Goal: Task Accomplishment & Management: Use online tool/utility

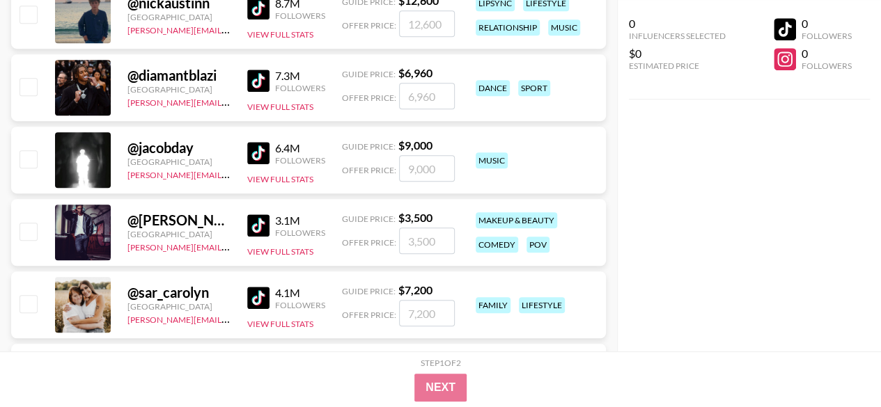
scroll to position [348, 0]
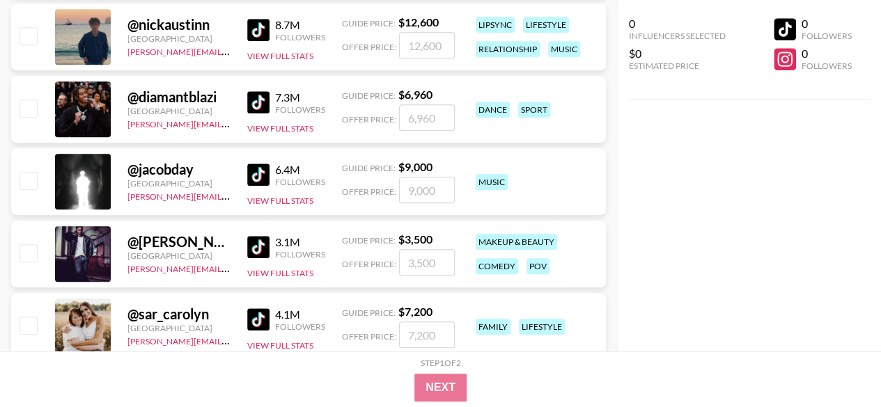
click at [284, 104] on div "Followers" at bounding box center [300, 109] width 50 height 10
click at [256, 98] on img at bounding box center [258, 102] width 22 height 22
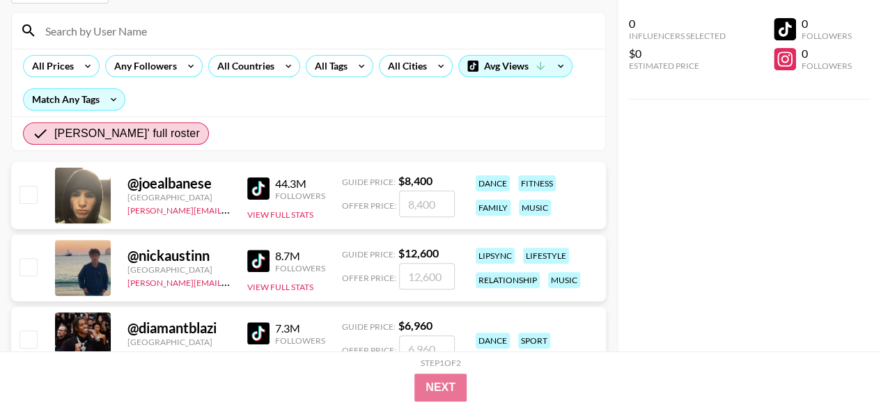
scroll to position [139, 0]
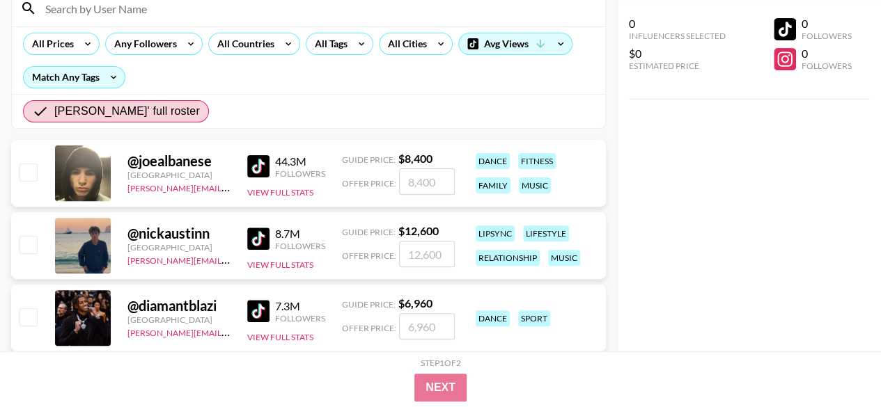
click at [441, 182] on input "number" at bounding box center [427, 181] width 56 height 26
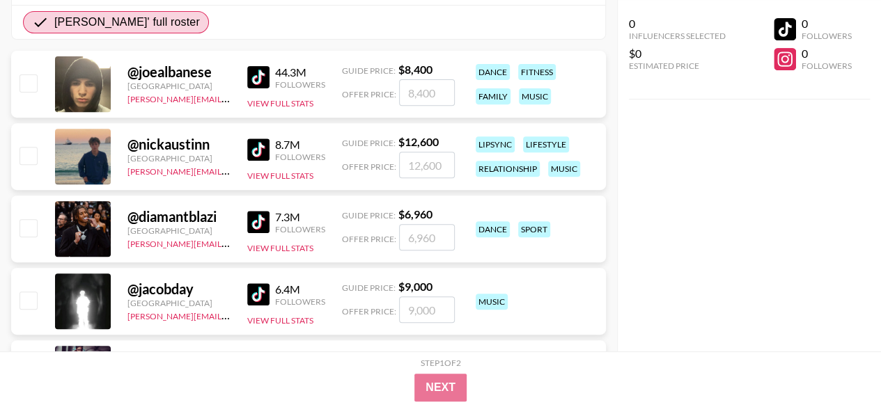
scroll to position [209, 0]
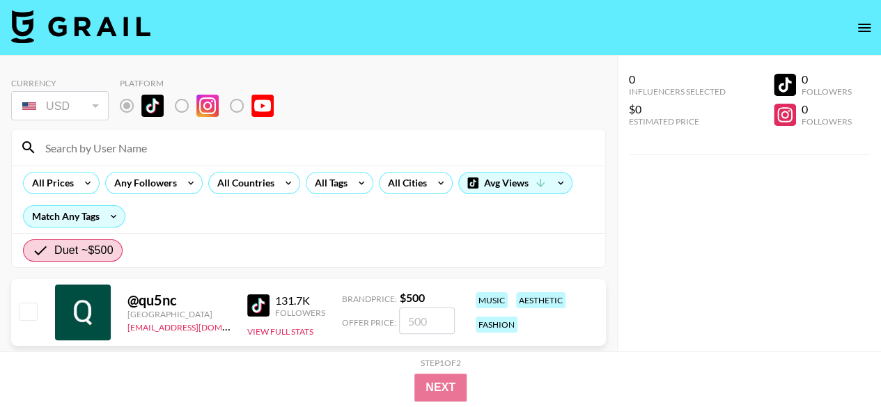
scroll to position [139, 0]
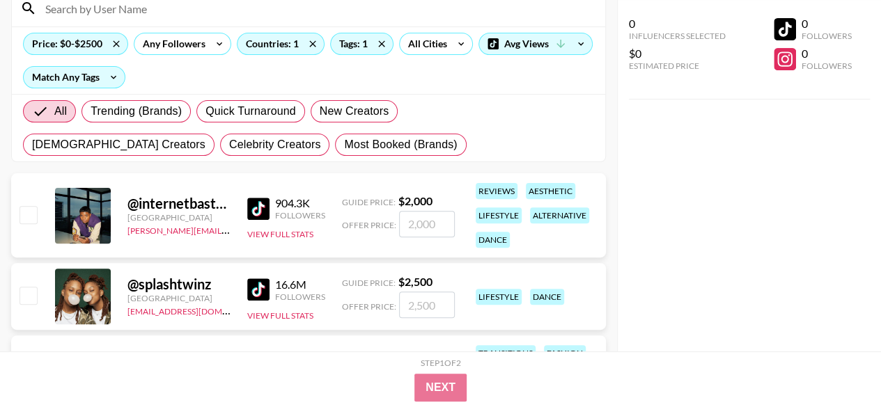
scroll to position [70, 0]
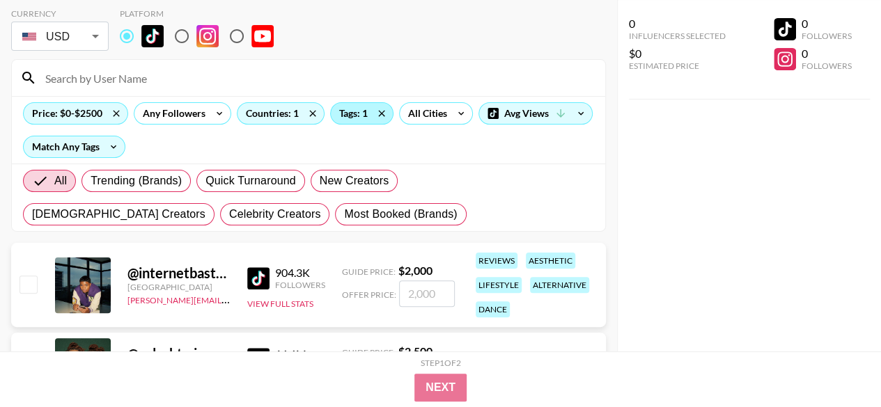
click at [349, 116] on div "Tags: 1" at bounding box center [362, 113] width 62 height 21
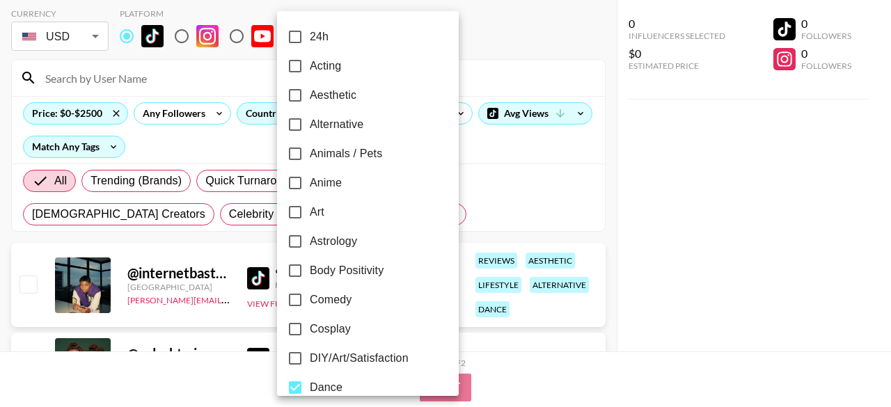
click at [675, 251] on div at bounding box center [445, 203] width 891 height 407
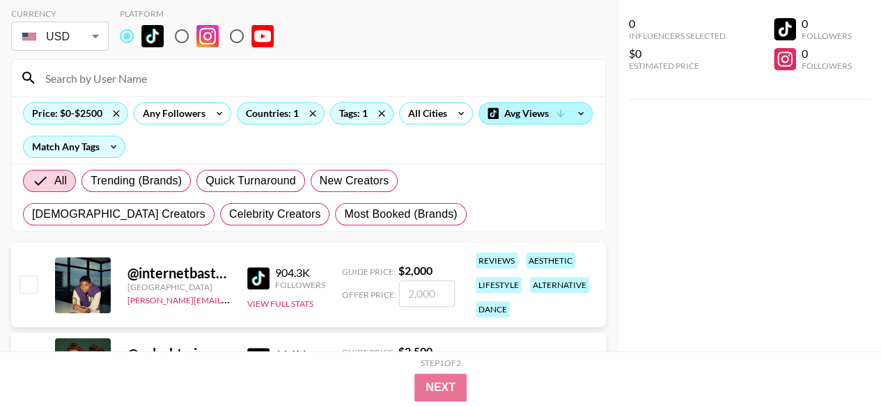
click at [544, 109] on div "Avg Views" at bounding box center [535, 113] width 113 height 21
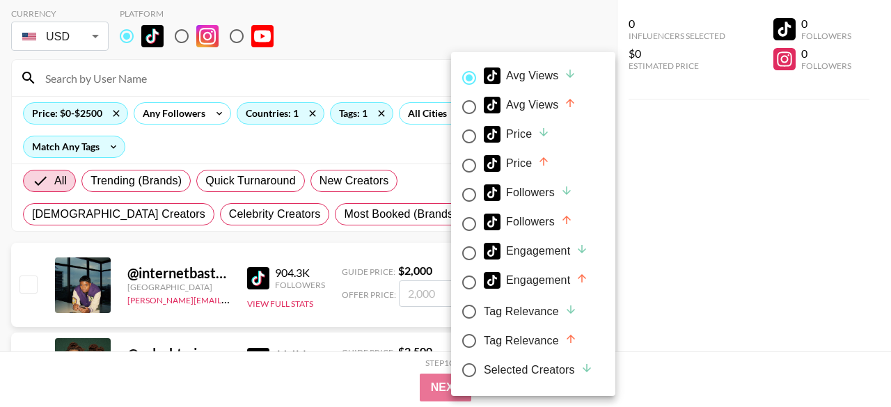
click at [678, 310] on div at bounding box center [445, 203] width 891 height 407
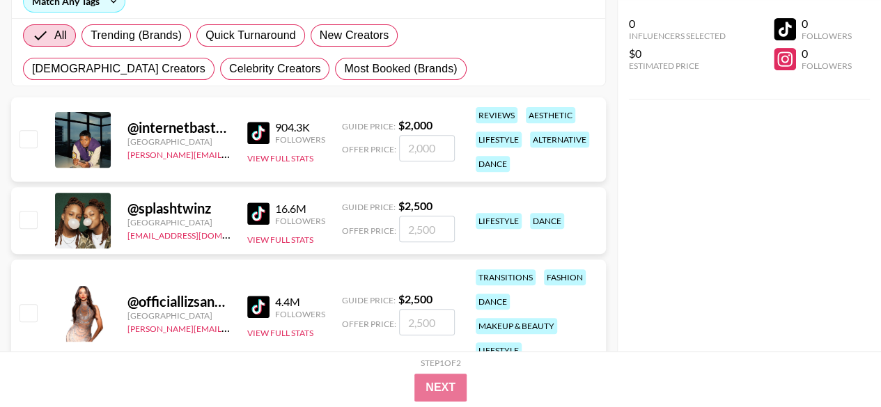
scroll to position [0, 0]
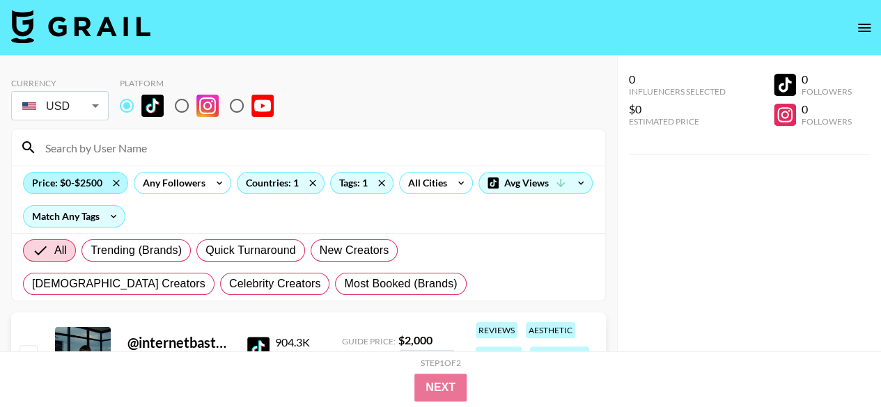
click at [70, 178] on div "Price: $0-$2500" at bounding box center [76, 183] width 104 height 21
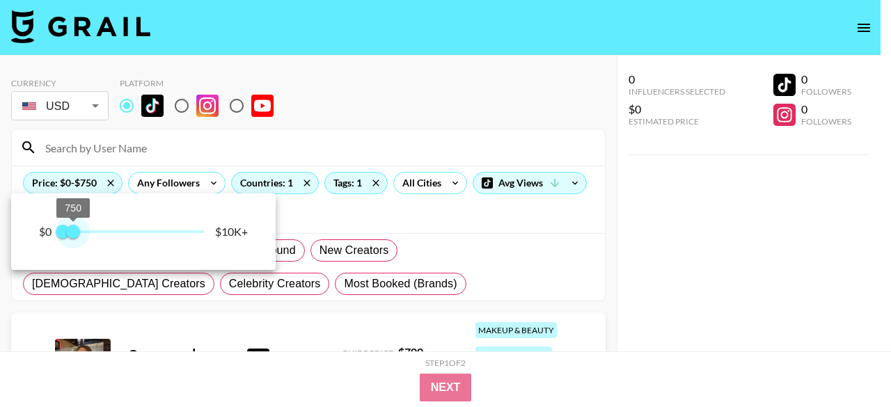
type input "1000"
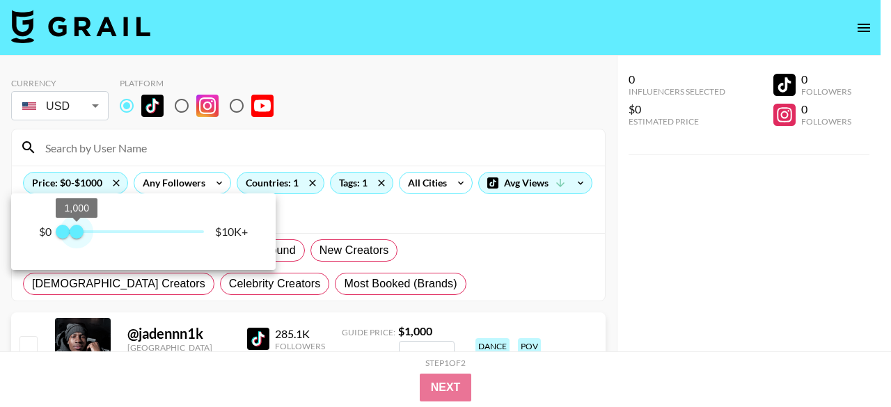
drag, startPoint x: 96, startPoint y: 235, endPoint x: 77, endPoint y: 237, distance: 19.0
click at [77, 237] on span "1,000" at bounding box center [77, 232] width 14 height 14
click at [411, 98] on div at bounding box center [445, 203] width 891 height 407
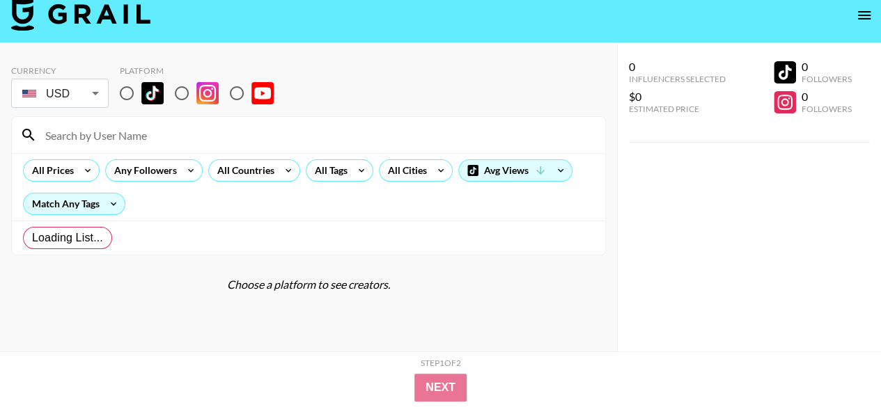
scroll to position [38, 0]
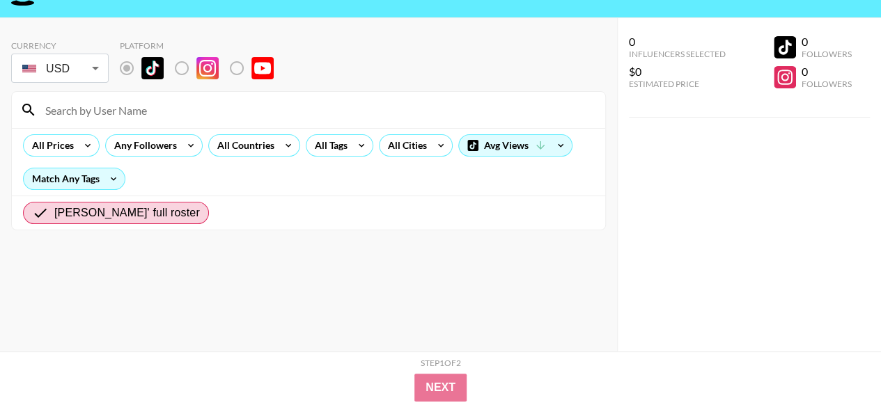
radio input "true"
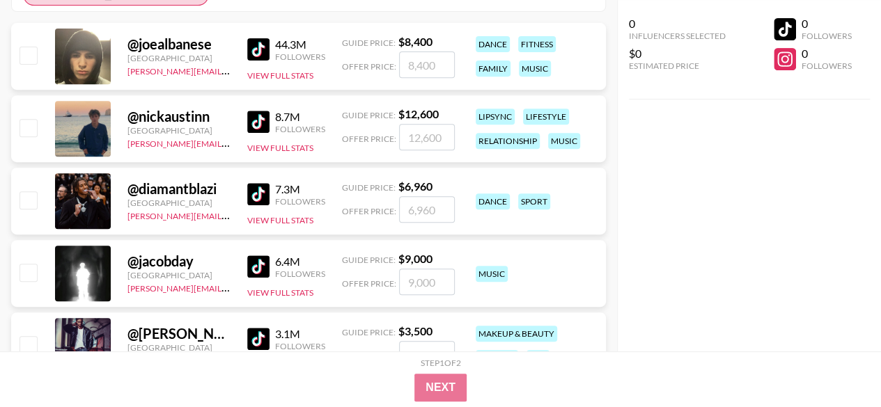
scroll to position [278, 0]
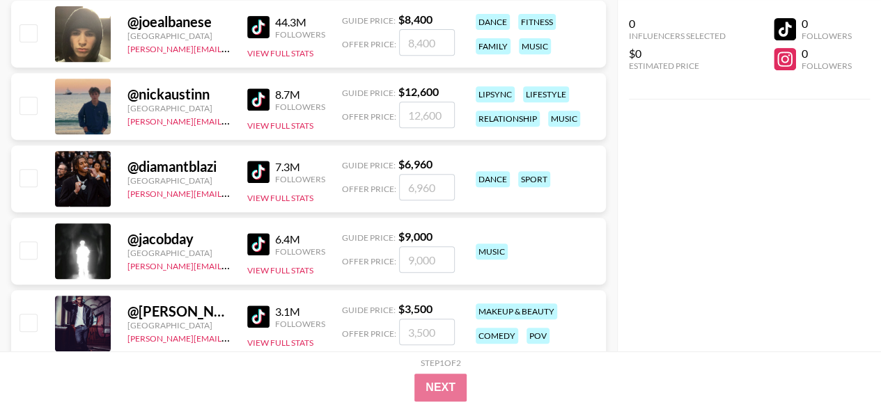
drag, startPoint x: 281, startPoint y: 236, endPoint x: 281, endPoint y: 243, distance: 7.0
click at [281, 236] on div "6.4M" at bounding box center [300, 240] width 50 height 14
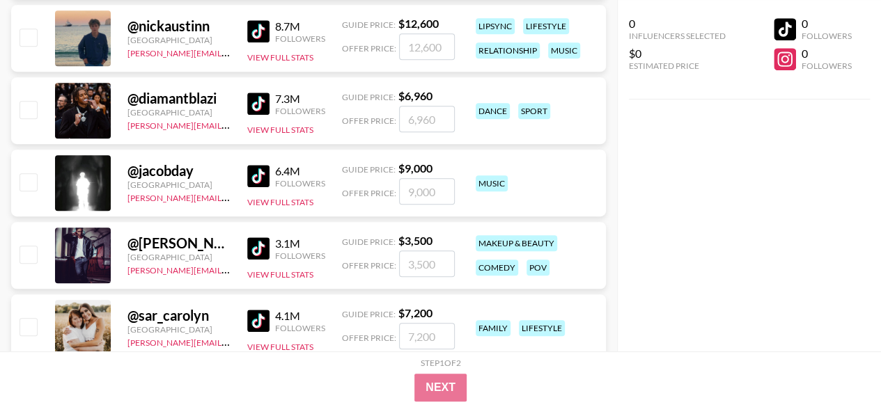
scroll to position [418, 0]
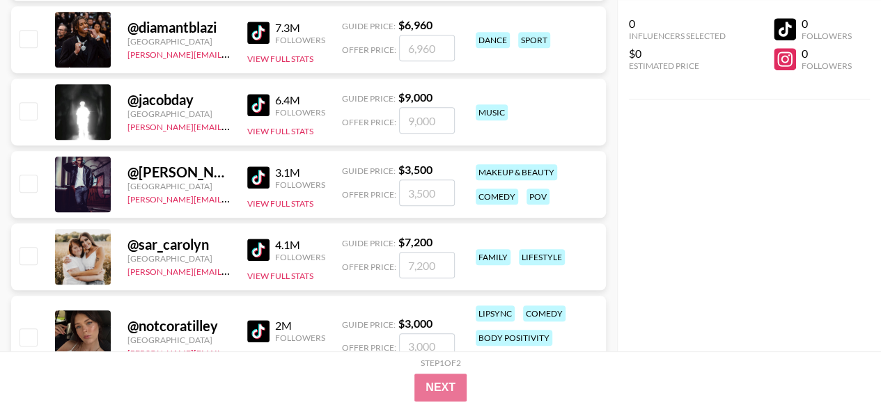
click at [261, 108] on img at bounding box center [258, 105] width 22 height 22
click at [267, 168] on img at bounding box center [258, 177] width 22 height 22
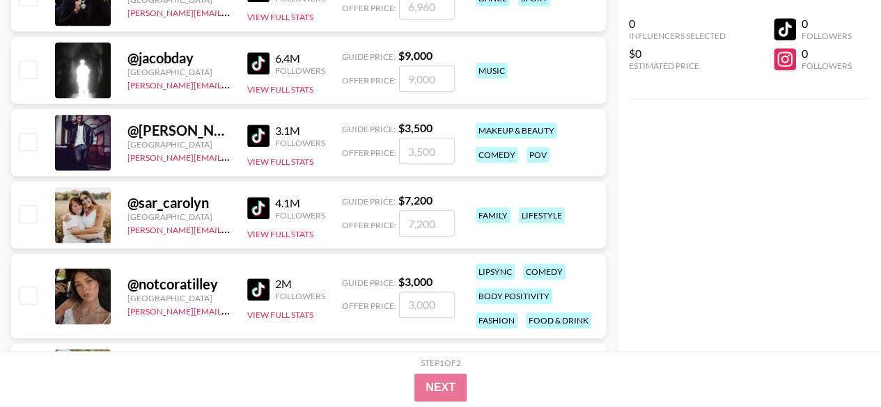
scroll to position [487, 0]
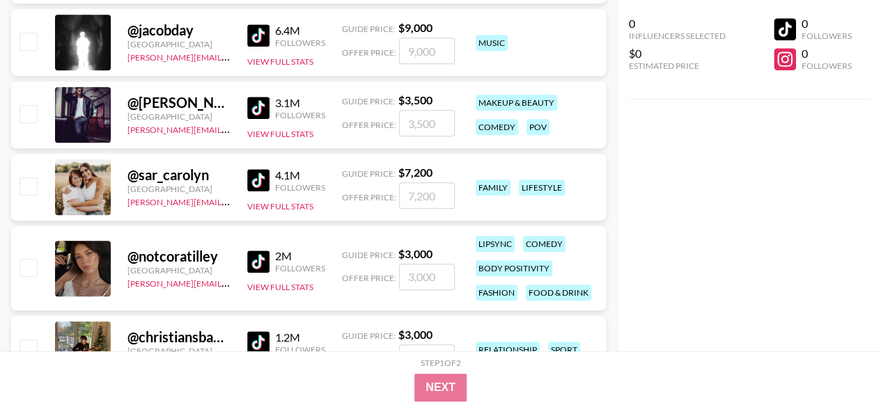
click at [255, 173] on img at bounding box center [258, 180] width 22 height 22
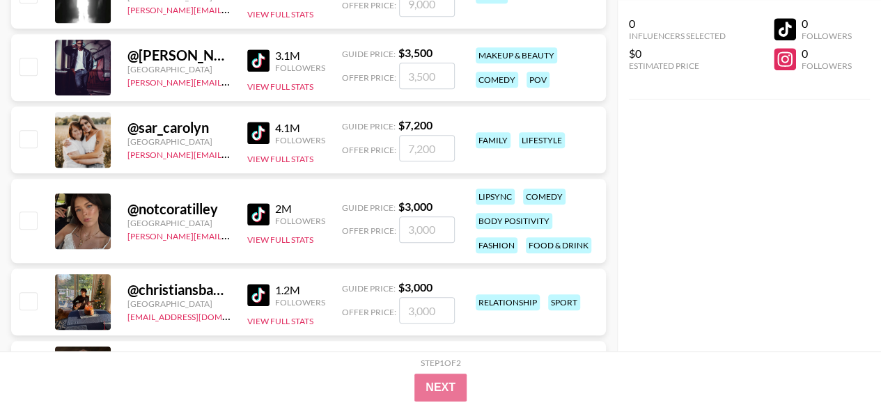
scroll to position [557, 0]
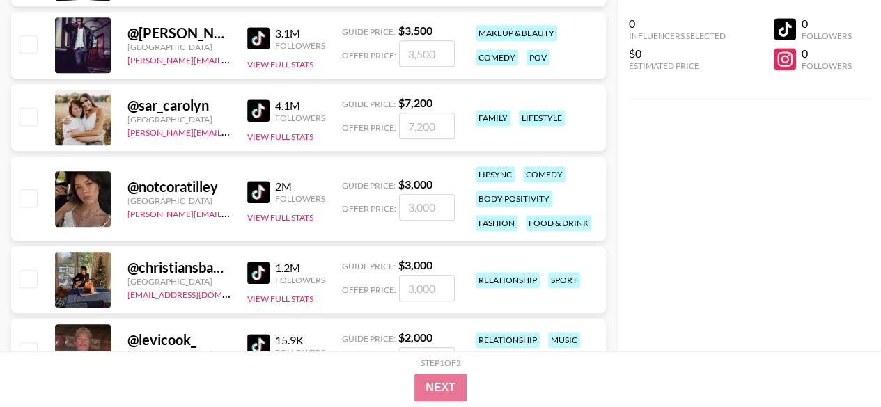
click at [262, 185] on img at bounding box center [258, 192] width 22 height 22
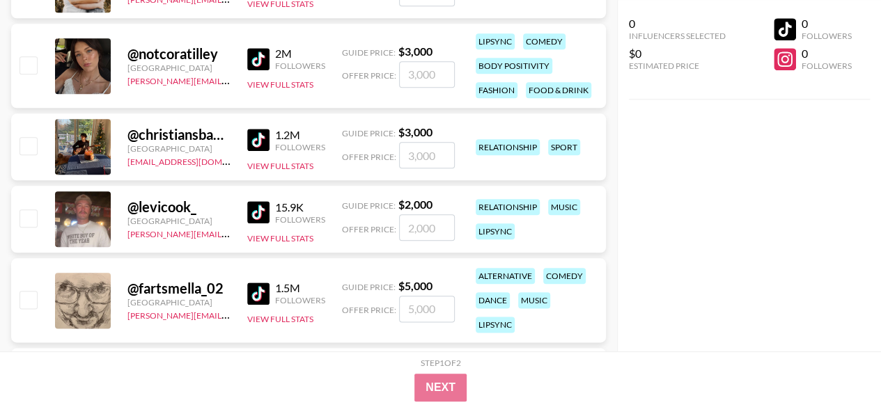
scroll to position [696, 0]
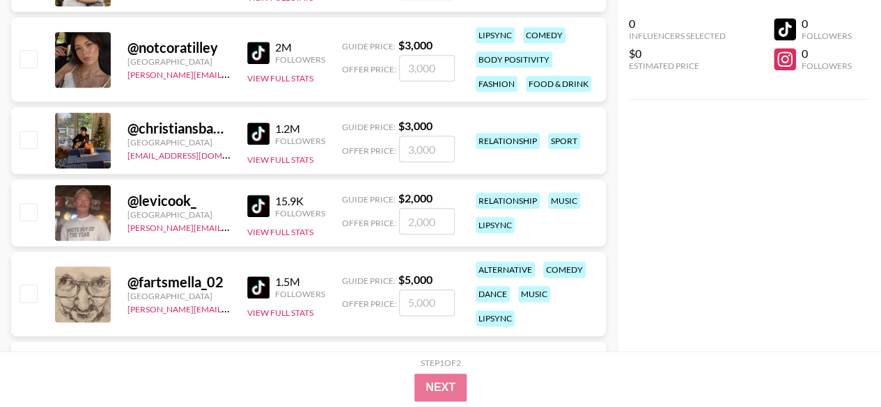
click at [258, 123] on img at bounding box center [258, 134] width 22 height 22
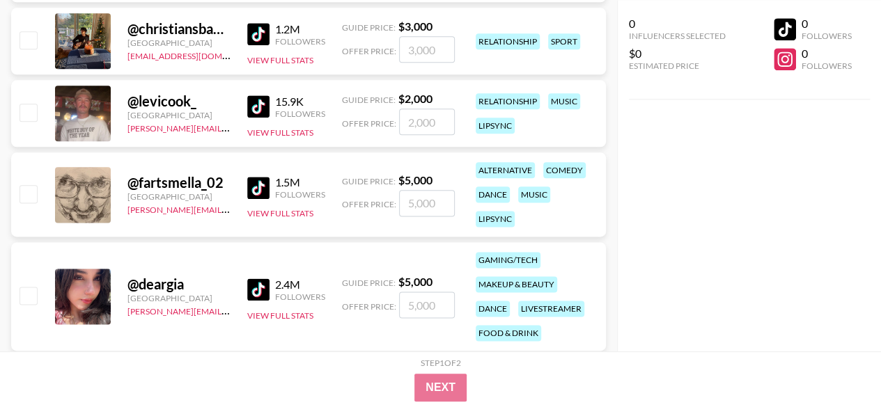
scroll to position [766, 0]
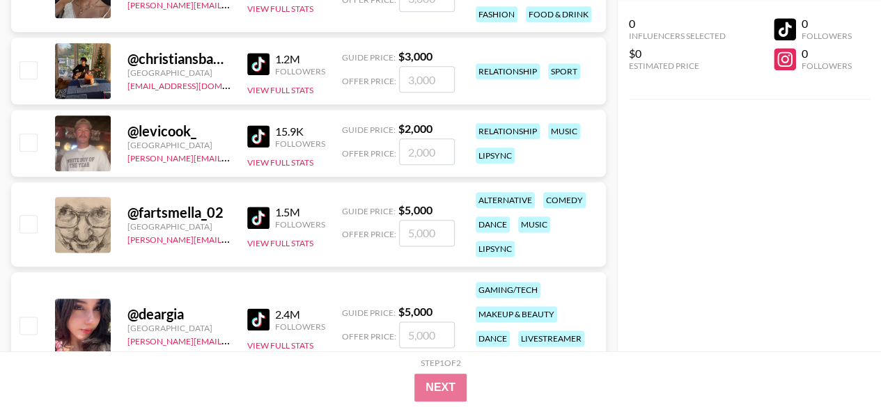
click at [263, 125] on img at bounding box center [258, 136] width 22 height 22
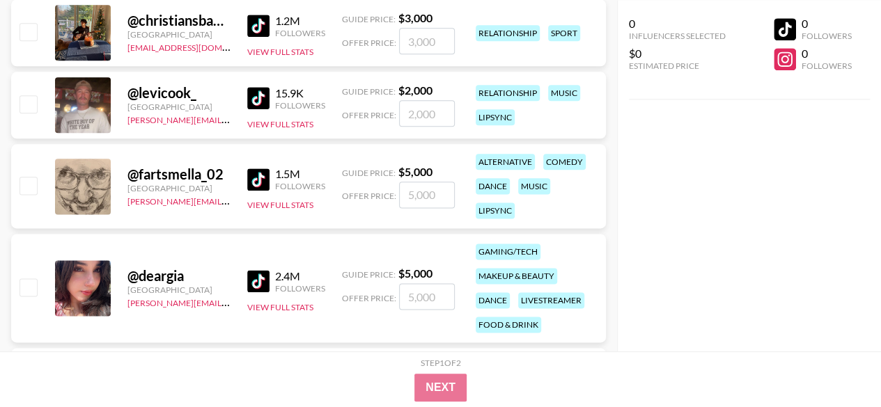
scroll to position [835, 0]
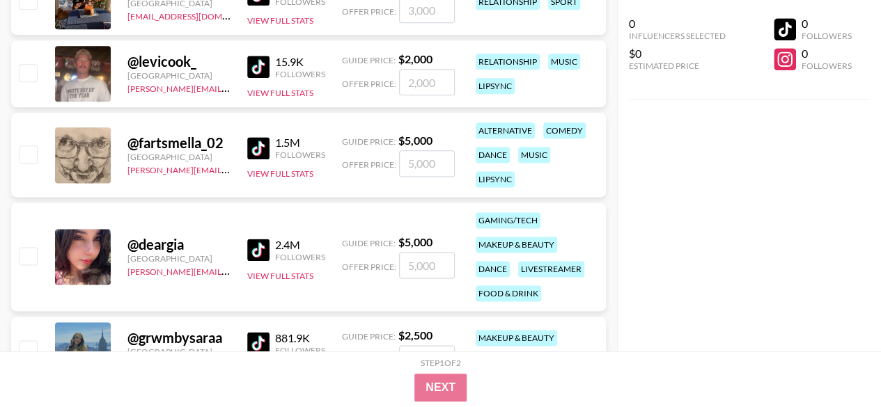
click at [277, 143] on div "1.5M" at bounding box center [300, 143] width 50 height 14
click at [268, 143] on img at bounding box center [258, 148] width 22 height 22
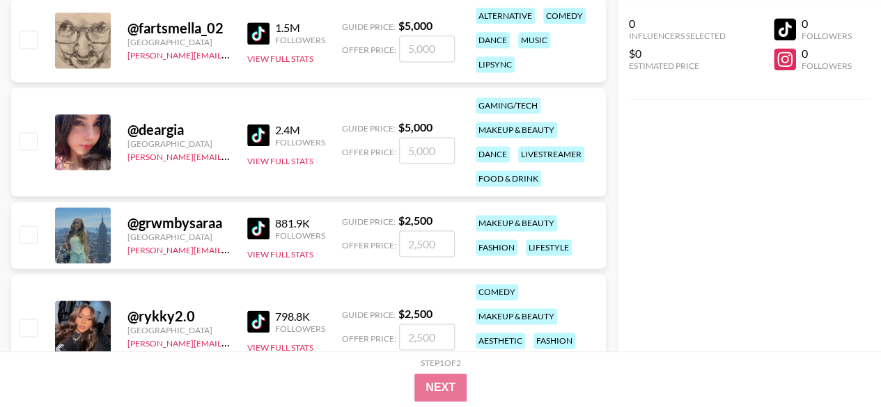
scroll to position [1044, 0]
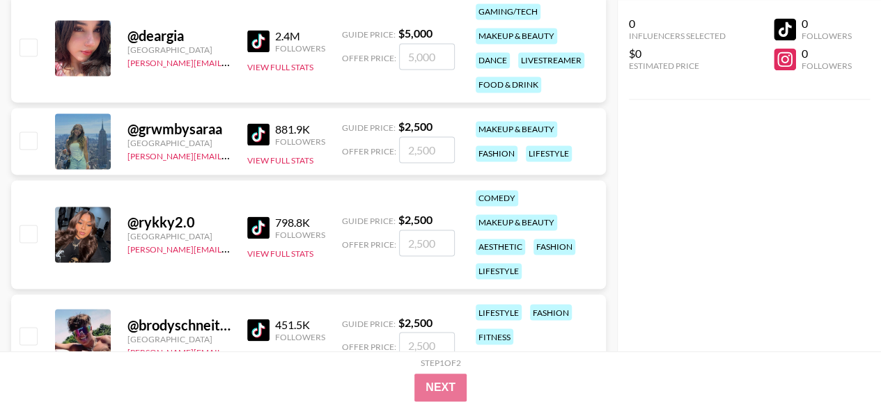
click at [265, 36] on img at bounding box center [258, 41] width 22 height 22
click at [278, 127] on div "881.9K" at bounding box center [300, 130] width 50 height 14
click at [265, 130] on img at bounding box center [258, 134] width 22 height 22
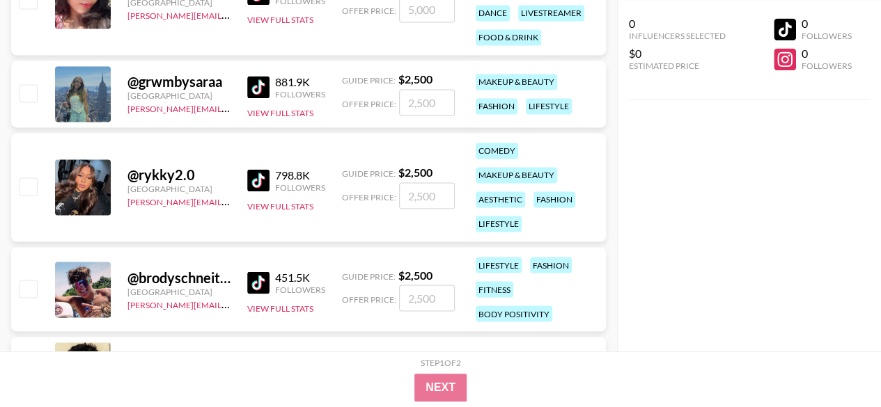
scroll to position [1114, 0]
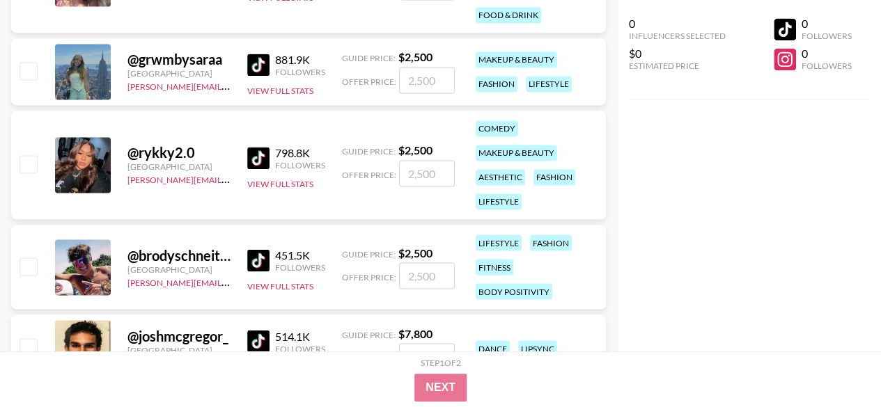
click at [262, 156] on img at bounding box center [258, 158] width 22 height 22
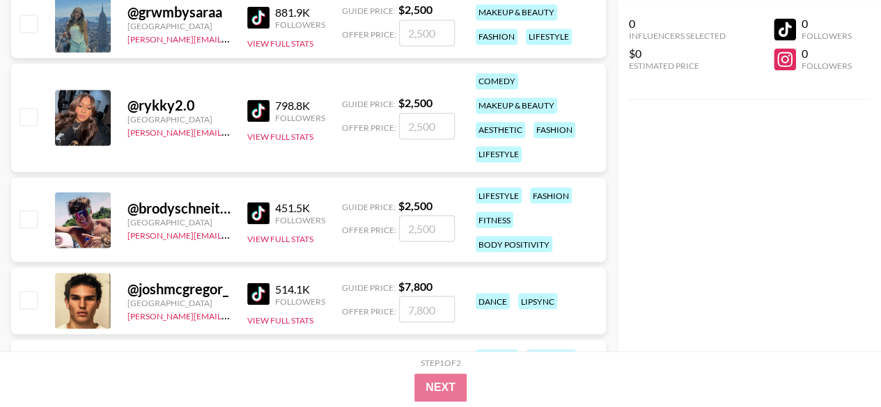
scroll to position [1184, 0]
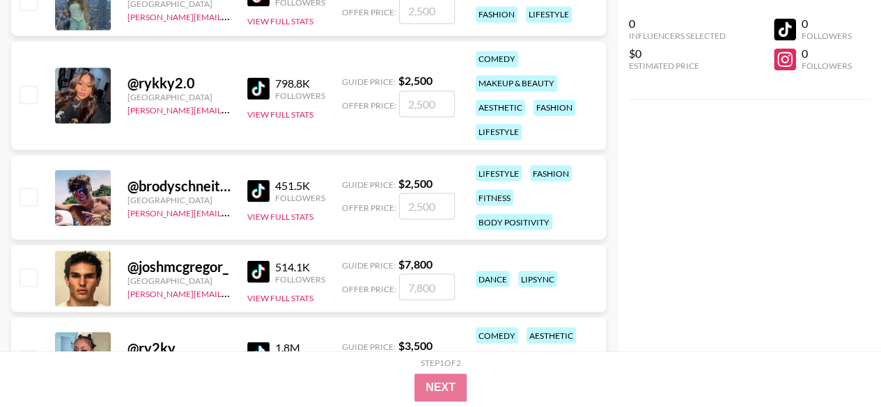
click at [269, 187] on img at bounding box center [258, 191] width 22 height 22
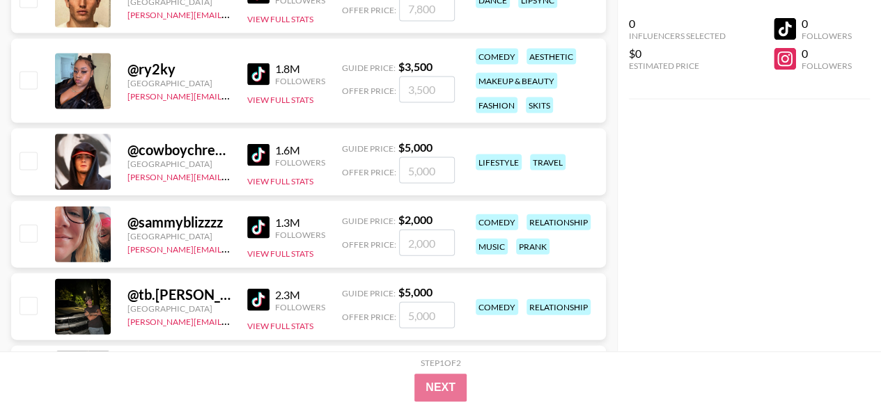
scroll to position [1392, 0]
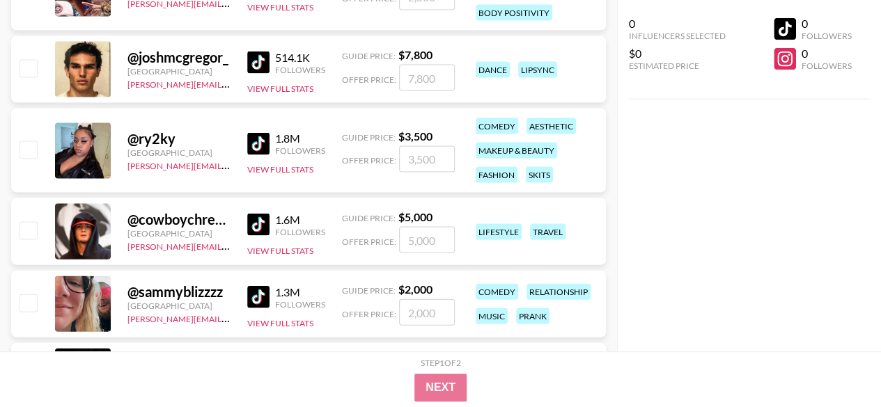
click at [269, 52] on link at bounding box center [261, 63] width 28 height 22
click at [270, 136] on link at bounding box center [261, 144] width 28 height 22
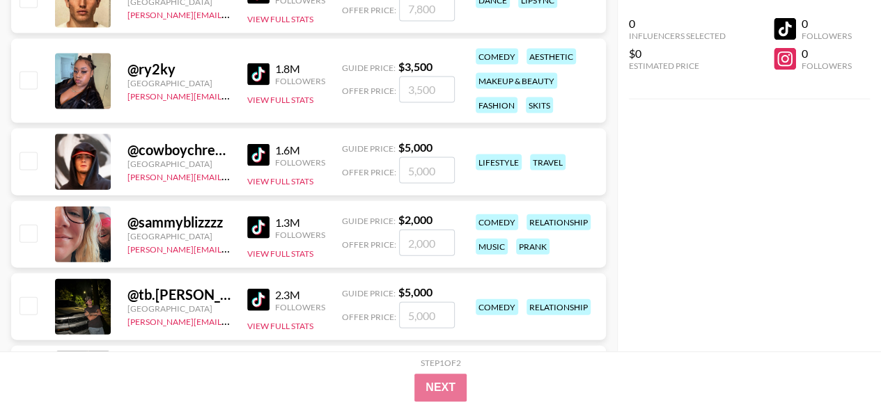
click at [260, 153] on img at bounding box center [258, 155] width 22 height 22
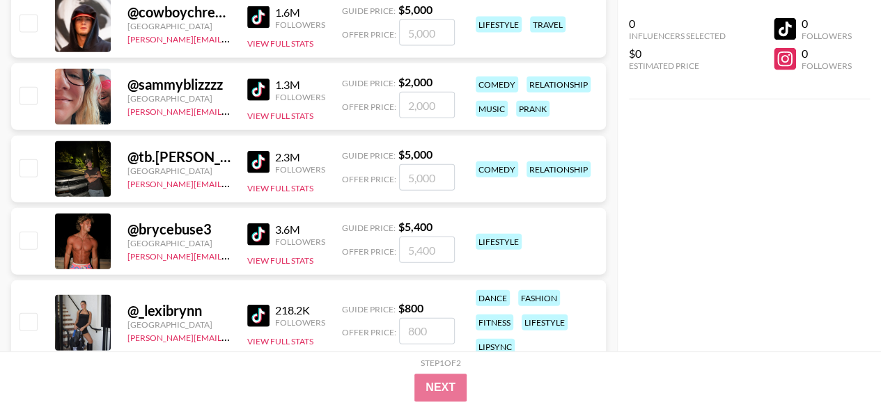
scroll to position [1601, 0]
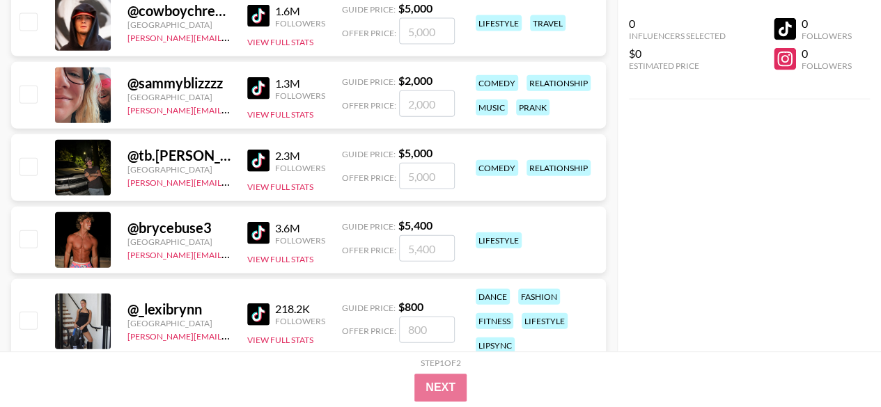
click at [267, 164] on img at bounding box center [258, 161] width 22 height 22
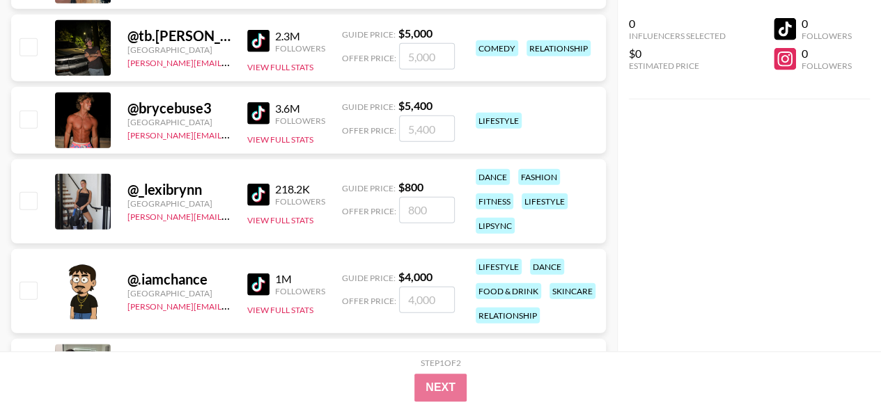
scroll to position [1741, 0]
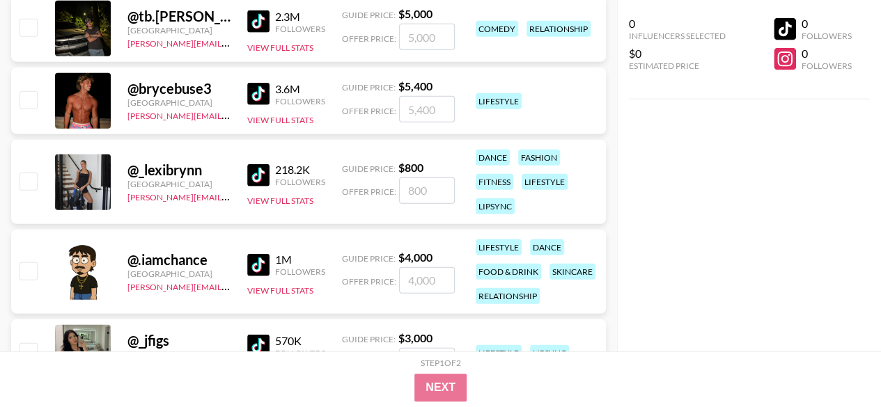
click at [256, 97] on img at bounding box center [258, 94] width 22 height 22
click at [270, 168] on link at bounding box center [261, 175] width 28 height 22
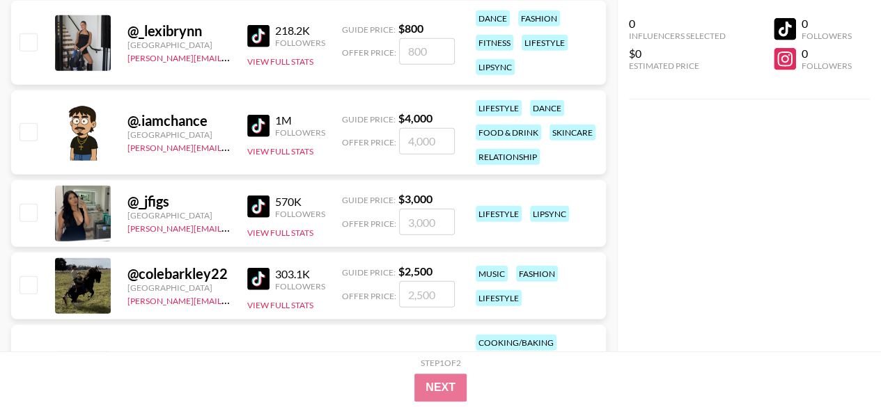
click at [265, 129] on img at bounding box center [258, 126] width 22 height 22
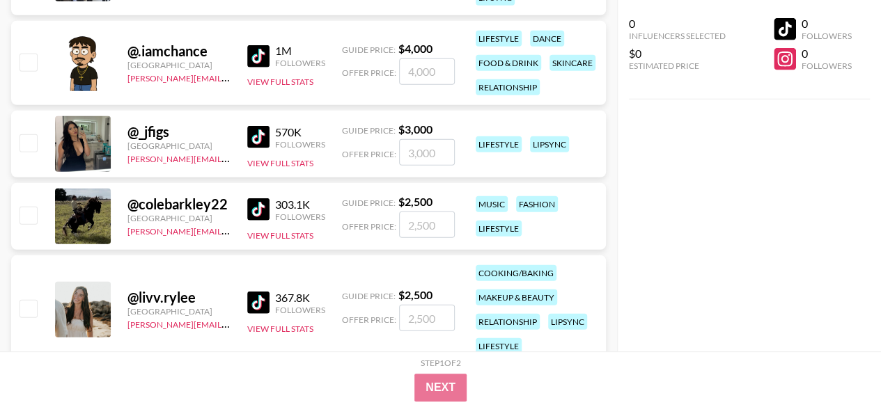
click at [273, 152] on div "570K Followers View Full Stats" at bounding box center [286, 144] width 78 height 49
click at [292, 136] on div "570K" at bounding box center [300, 132] width 50 height 14
click at [248, 130] on img at bounding box center [258, 137] width 22 height 22
click at [253, 201] on img at bounding box center [258, 209] width 22 height 22
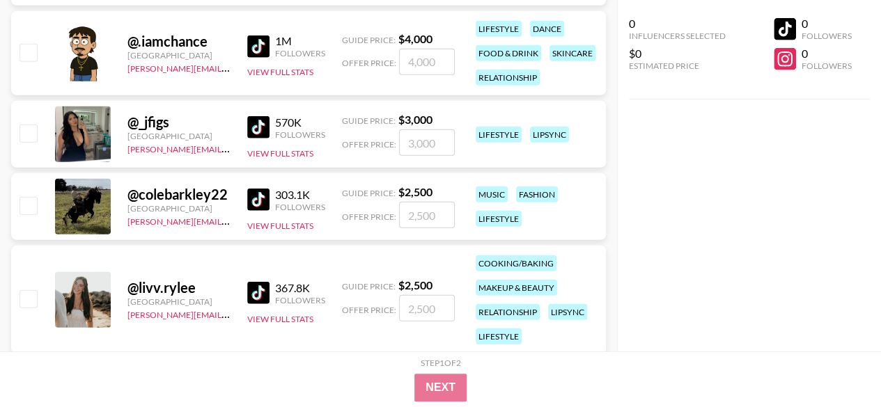
scroll to position [2019, 0]
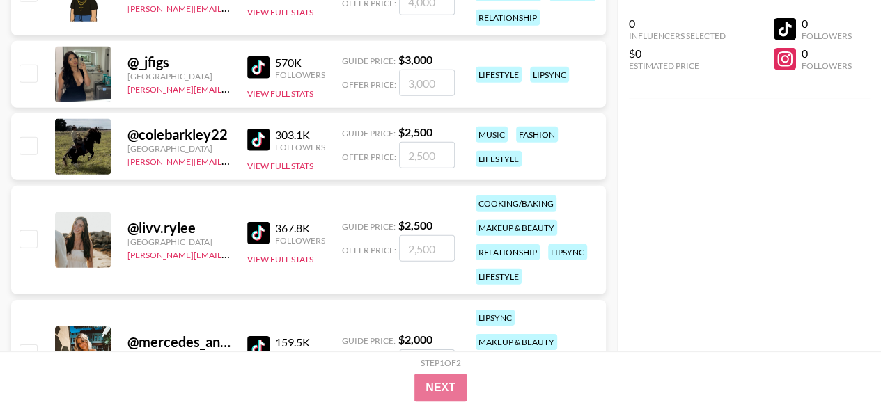
click at [269, 229] on img at bounding box center [258, 233] width 22 height 22
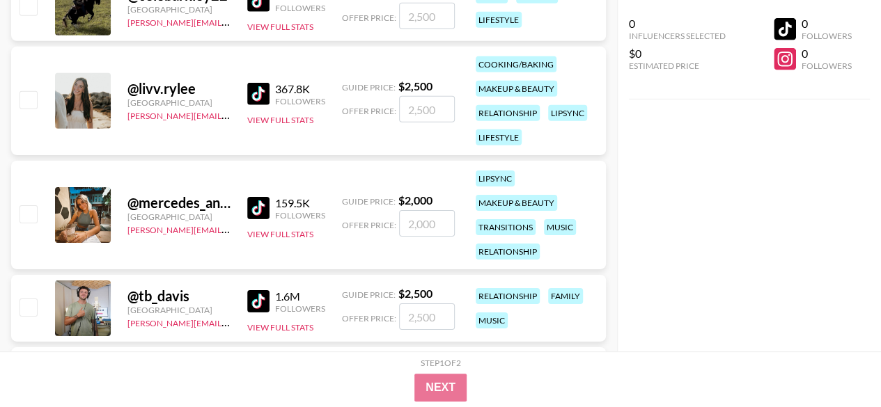
scroll to position [2297, 0]
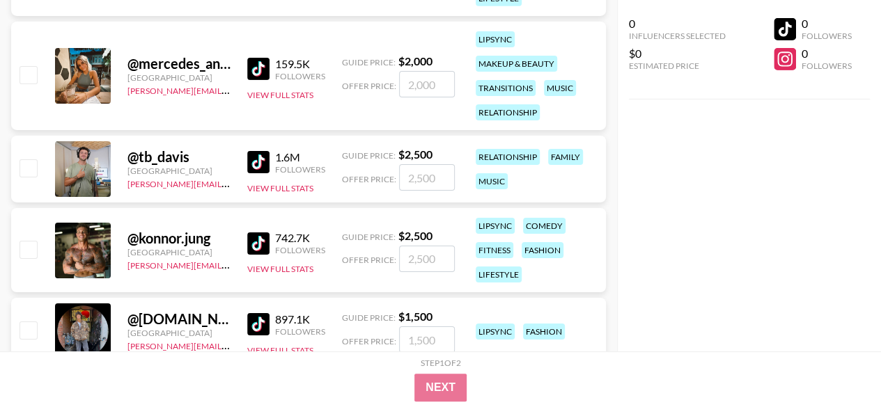
click at [269, 66] on img at bounding box center [258, 69] width 22 height 22
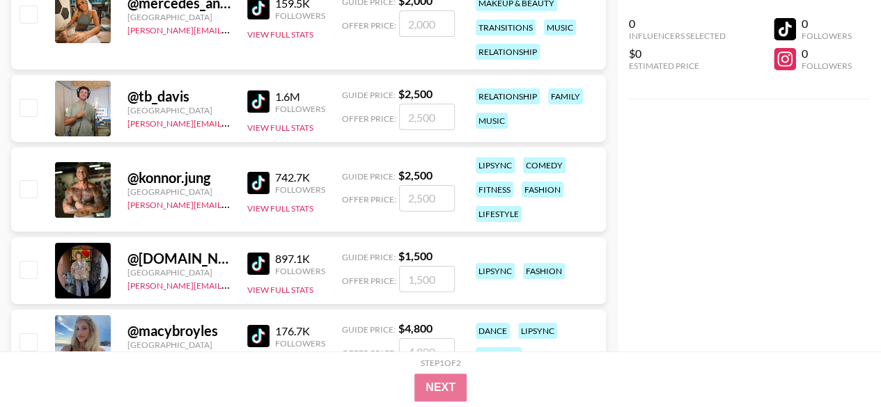
scroll to position [2367, 0]
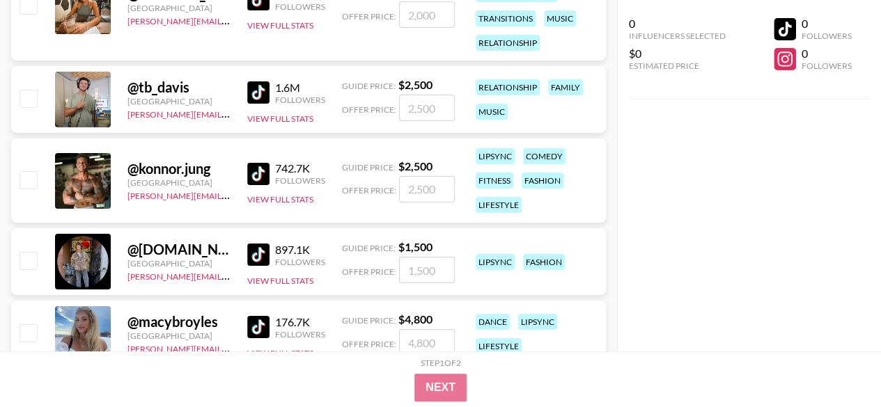
click at [254, 94] on img at bounding box center [258, 92] width 22 height 22
click at [263, 178] on img at bounding box center [258, 174] width 22 height 22
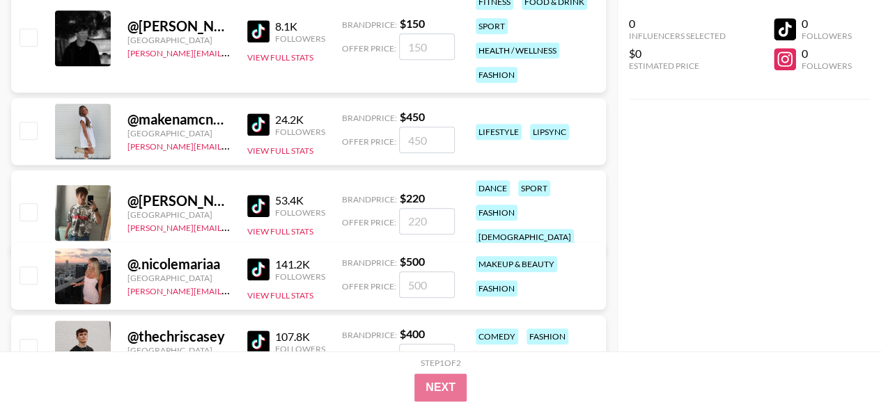
scroll to position [557, 0]
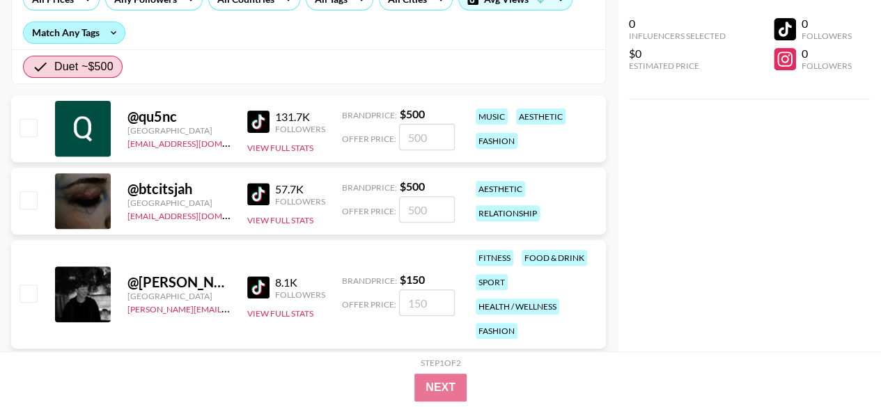
scroll to position [209, 0]
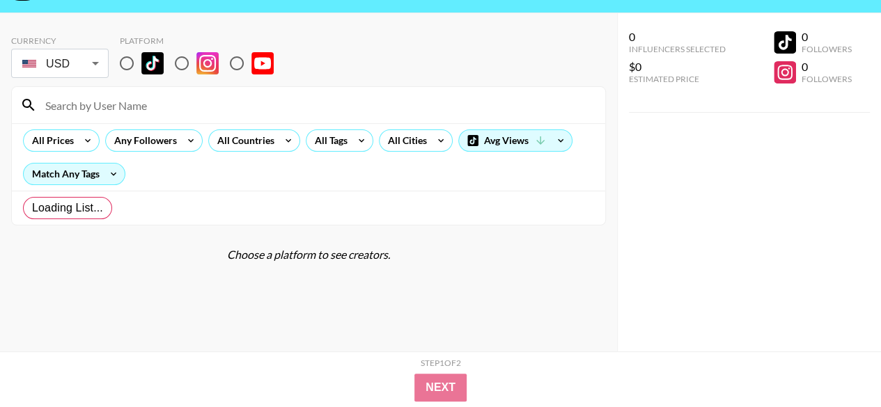
scroll to position [56, 0]
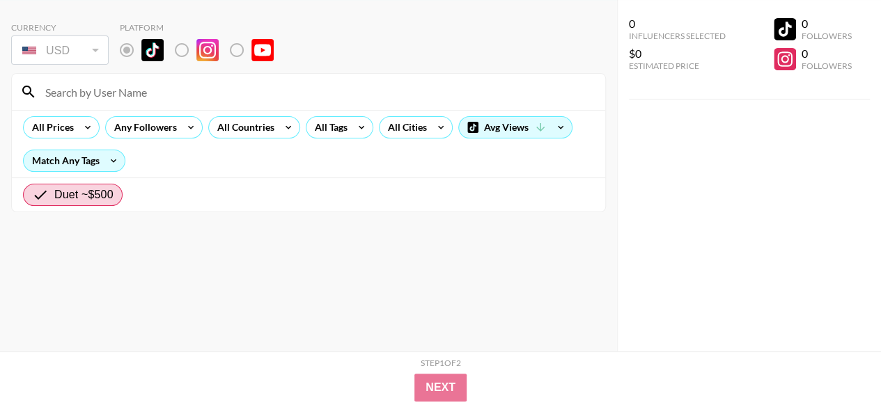
radio input "true"
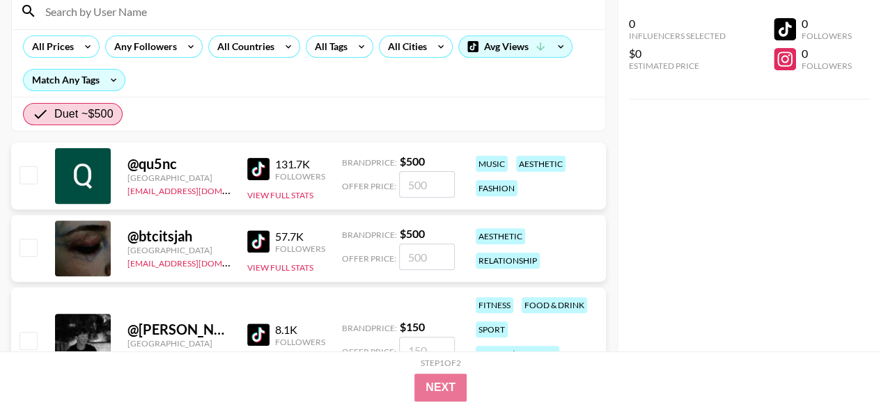
scroll to position [209, 0]
